Goal: Transaction & Acquisition: Purchase product/service

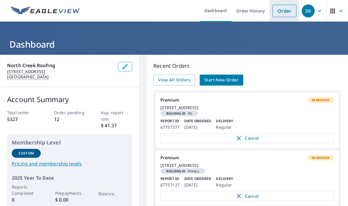
click at [282, 17] on link "Order" at bounding box center [285, 11] width 24 height 12
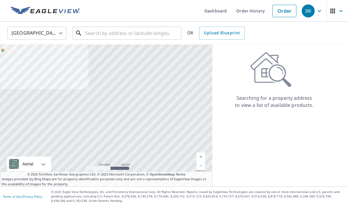
click at [130, 29] on input "text" at bounding box center [127, 33] width 84 height 17
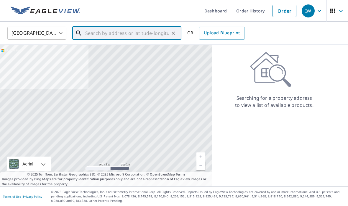
click at [107, 36] on input "text" at bounding box center [127, 33] width 84 height 17
paste input "[STREET_ADDRESS]"
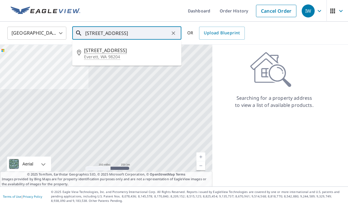
click at [138, 52] on span "[STREET_ADDRESS]" at bounding box center [130, 50] width 93 height 7
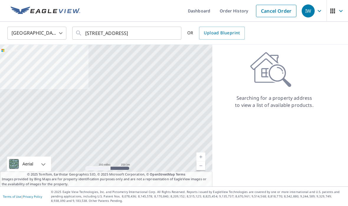
type input "[STREET_ADDRESS]"
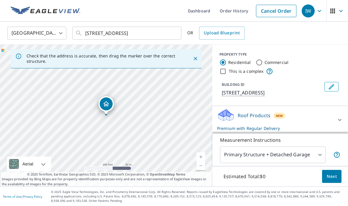
click at [329, 178] on span "Next" at bounding box center [332, 175] width 10 height 7
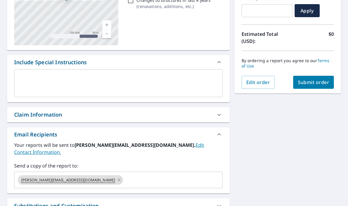
scroll to position [107, 0]
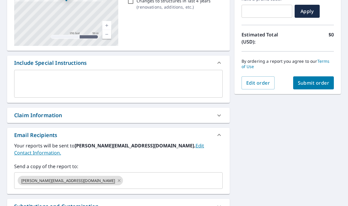
click at [117, 177] on icon at bounding box center [119, 180] width 5 height 6
checkbox input "true"
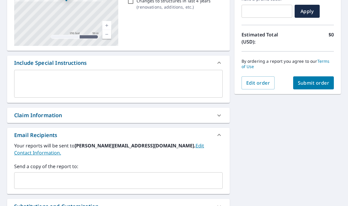
click at [111, 175] on input "text" at bounding box center [114, 180] width 195 height 11
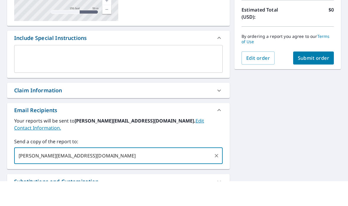
type input "[PERSON_NAME][EMAIL_ADDRESS][DOMAIN_NAME]"
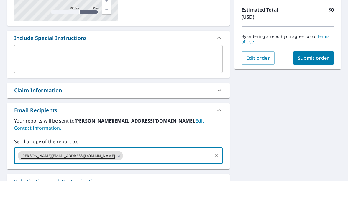
click at [322, 76] on button "Submit order" at bounding box center [314, 82] width 41 height 13
checkbox input "true"
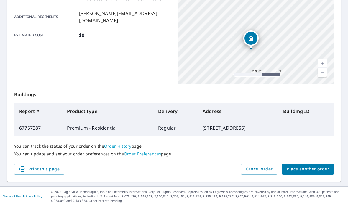
scroll to position [146, 0]
click at [309, 166] on span "Place another order" at bounding box center [308, 168] width 43 height 7
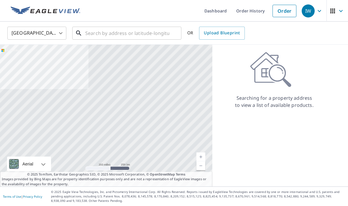
click at [118, 35] on input "text" at bounding box center [127, 33] width 84 height 17
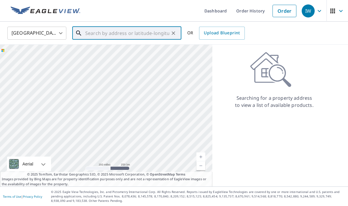
click at [103, 32] on input "text" at bounding box center [127, 33] width 84 height 17
paste input "[STREET_ADDRESS]"
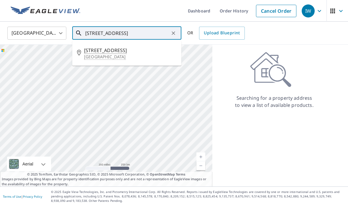
click at [137, 56] on p "[GEOGRAPHIC_DATA]" at bounding box center [130, 57] width 93 height 6
type input "[STREET_ADDRESS]"
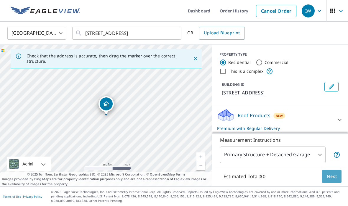
click at [330, 174] on span "Next" at bounding box center [332, 175] width 10 height 7
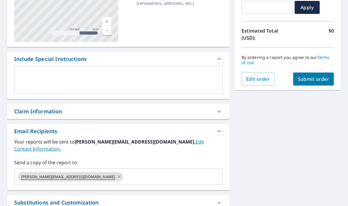
scroll to position [113, 0]
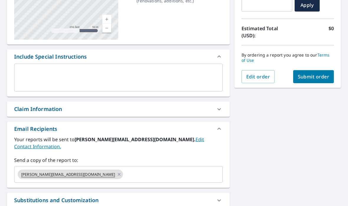
click at [85, 170] on div "[PERSON_NAME][EMAIL_ADDRESS][DOMAIN_NAME]" at bounding box center [70, 173] width 105 height 9
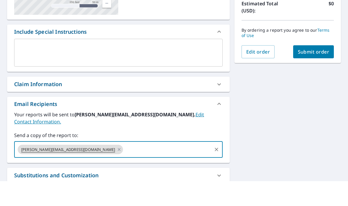
click at [83, 171] on span "[PERSON_NAME][EMAIL_ADDRESS][DOMAIN_NAME]" at bounding box center [68, 174] width 101 height 6
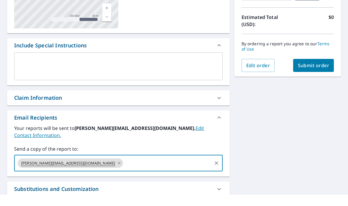
click at [117, 171] on icon at bounding box center [119, 174] width 5 height 6
checkbox input "true"
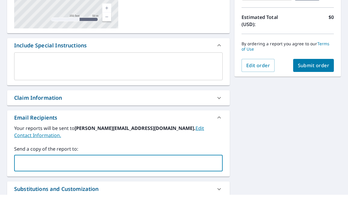
click at [88, 168] on input "text" at bounding box center [114, 173] width 195 height 11
type input "[PERSON_NAME][EMAIL_ADDRESS][DOMAIN_NAME]"
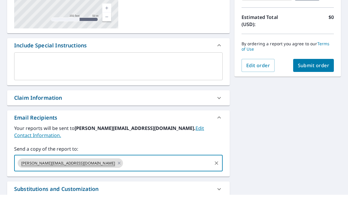
click at [327, 73] on span "Submit order" at bounding box center [314, 76] width 32 height 6
checkbox input "true"
